Goal: Task Accomplishment & Management: Use online tool/utility

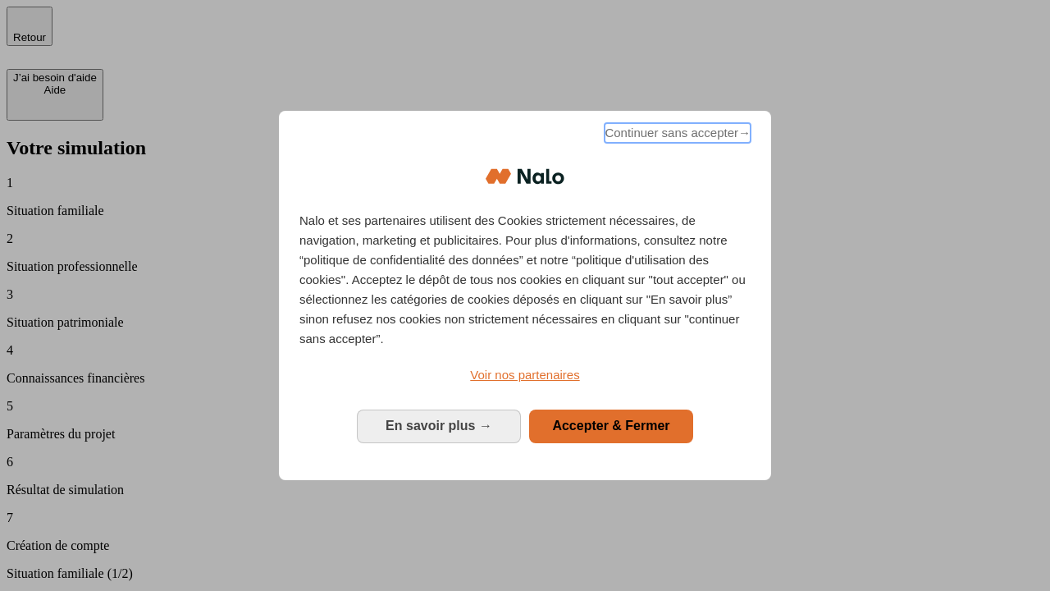
click at [676, 135] on span "Continuer sans accepter →" at bounding box center [678, 133] width 146 height 20
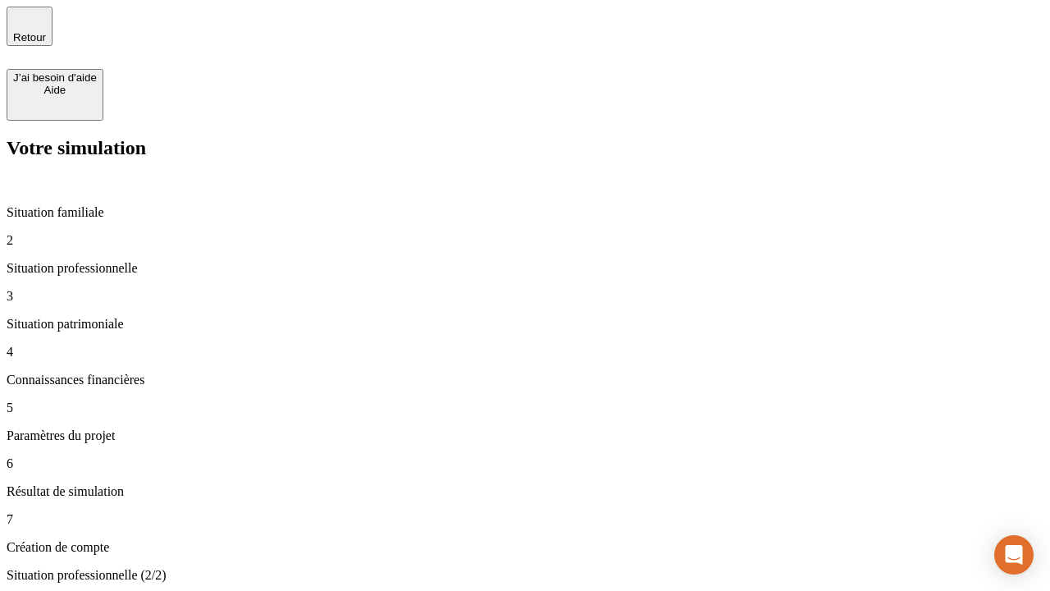
type input "30 000"
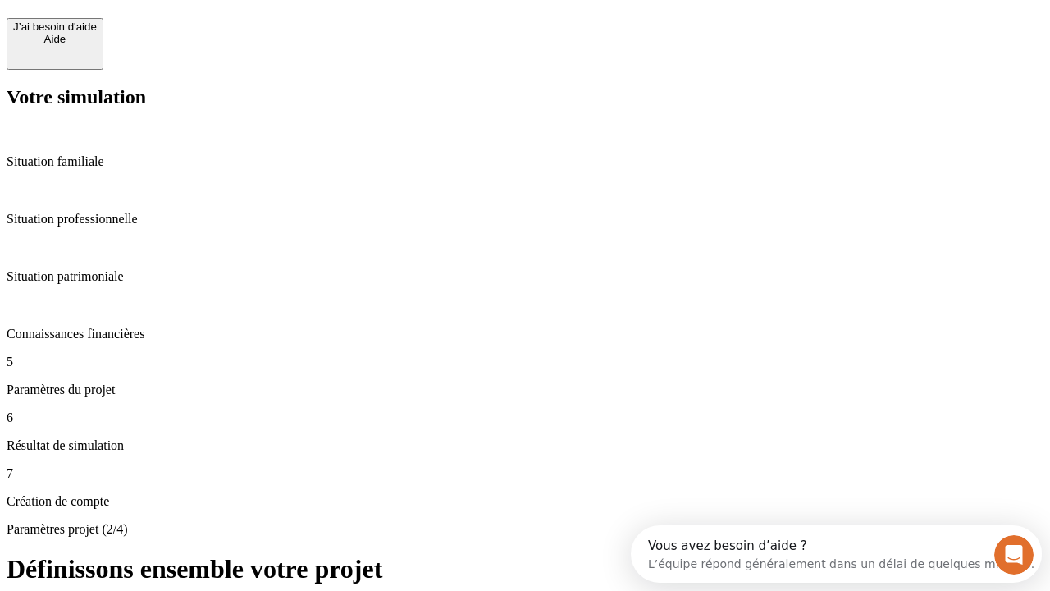
scroll to position [15, 0]
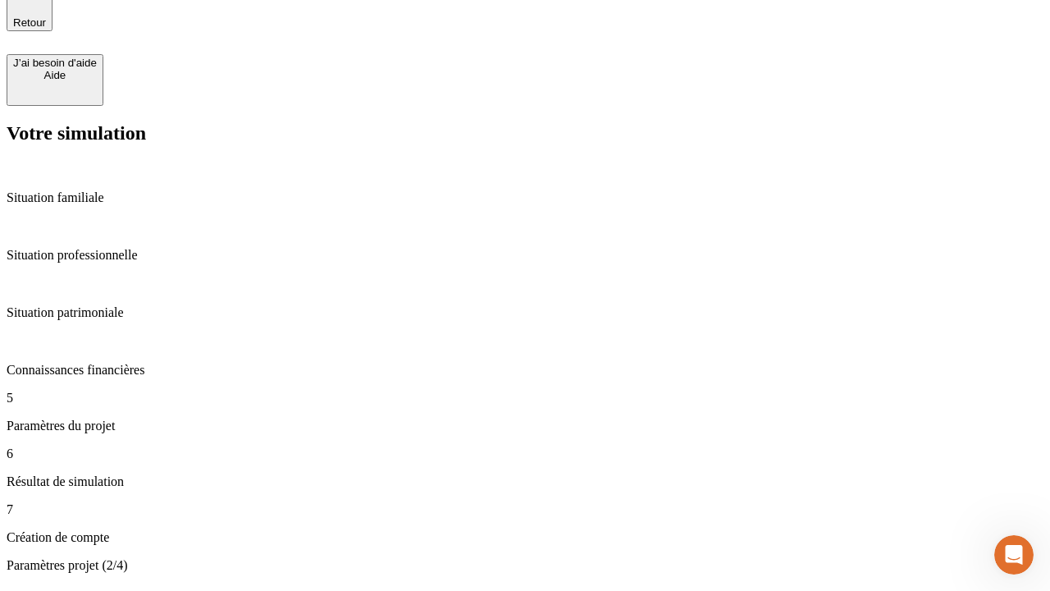
type input "25"
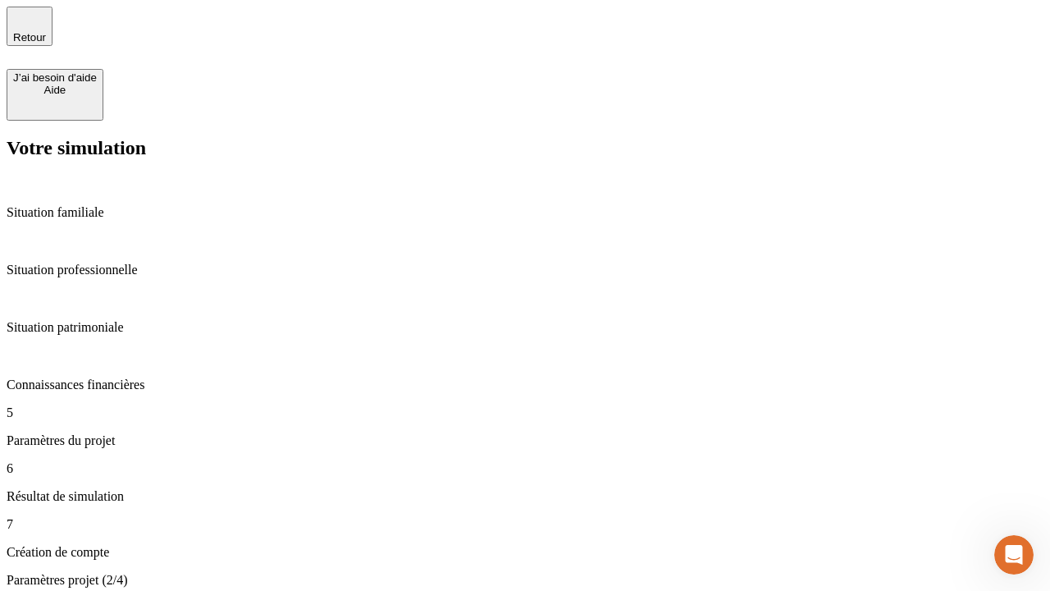
type input "64"
type input "1 000"
type input "640"
